Goal: Task Accomplishment & Management: Manage account settings

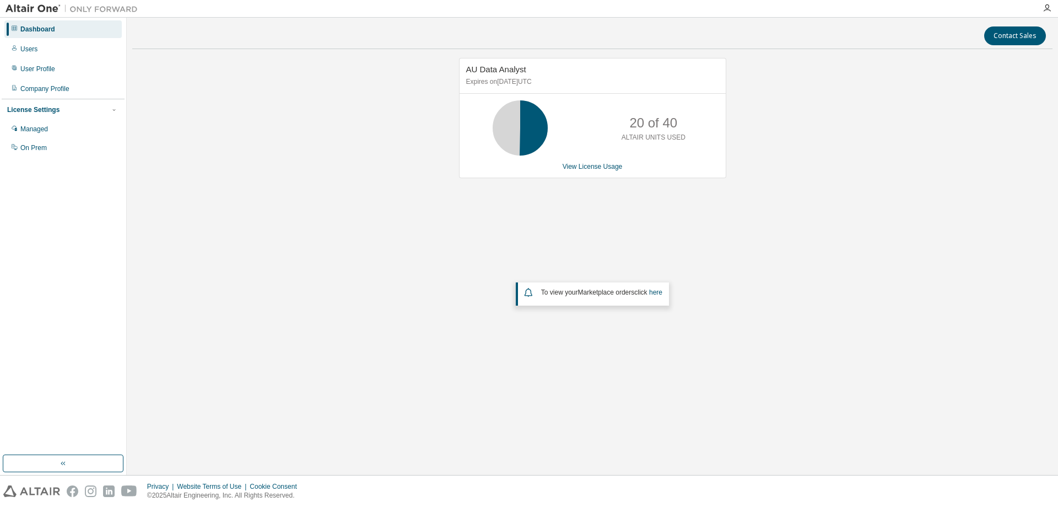
click at [265, 132] on div "AU Data Analyst Expires on August 17, 2025 UTC 20 of 40 ALTAIR UNITS USED View …" at bounding box center [592, 222] width 921 height 329
click at [39, 69] on div "User Profile" at bounding box center [37, 68] width 35 height 9
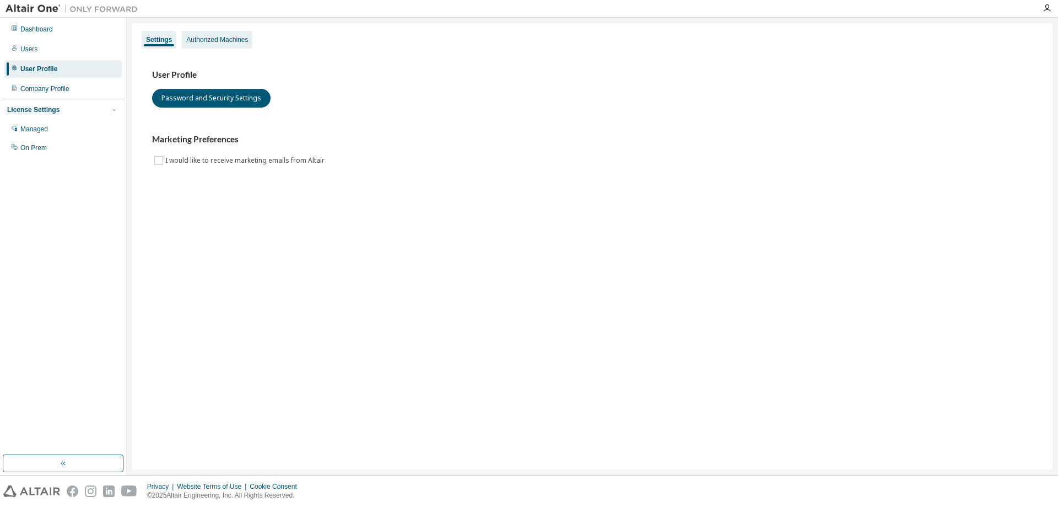
click at [219, 41] on div "Authorized Machines" at bounding box center [217, 39] width 62 height 9
